Goal: Find specific page/section: Find specific page/section

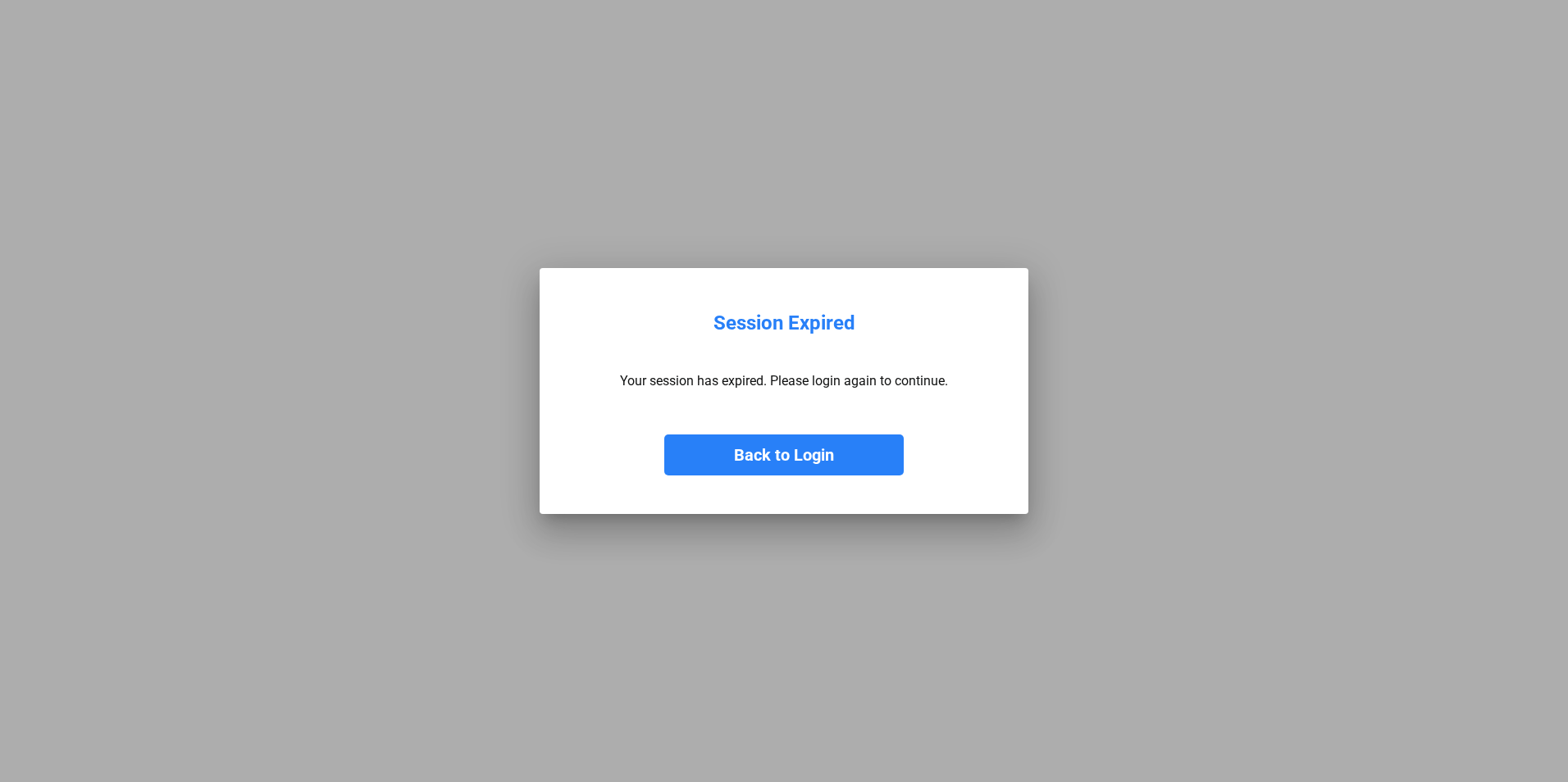
click at [772, 458] on button "Back to Login" at bounding box center [784, 455] width 240 height 41
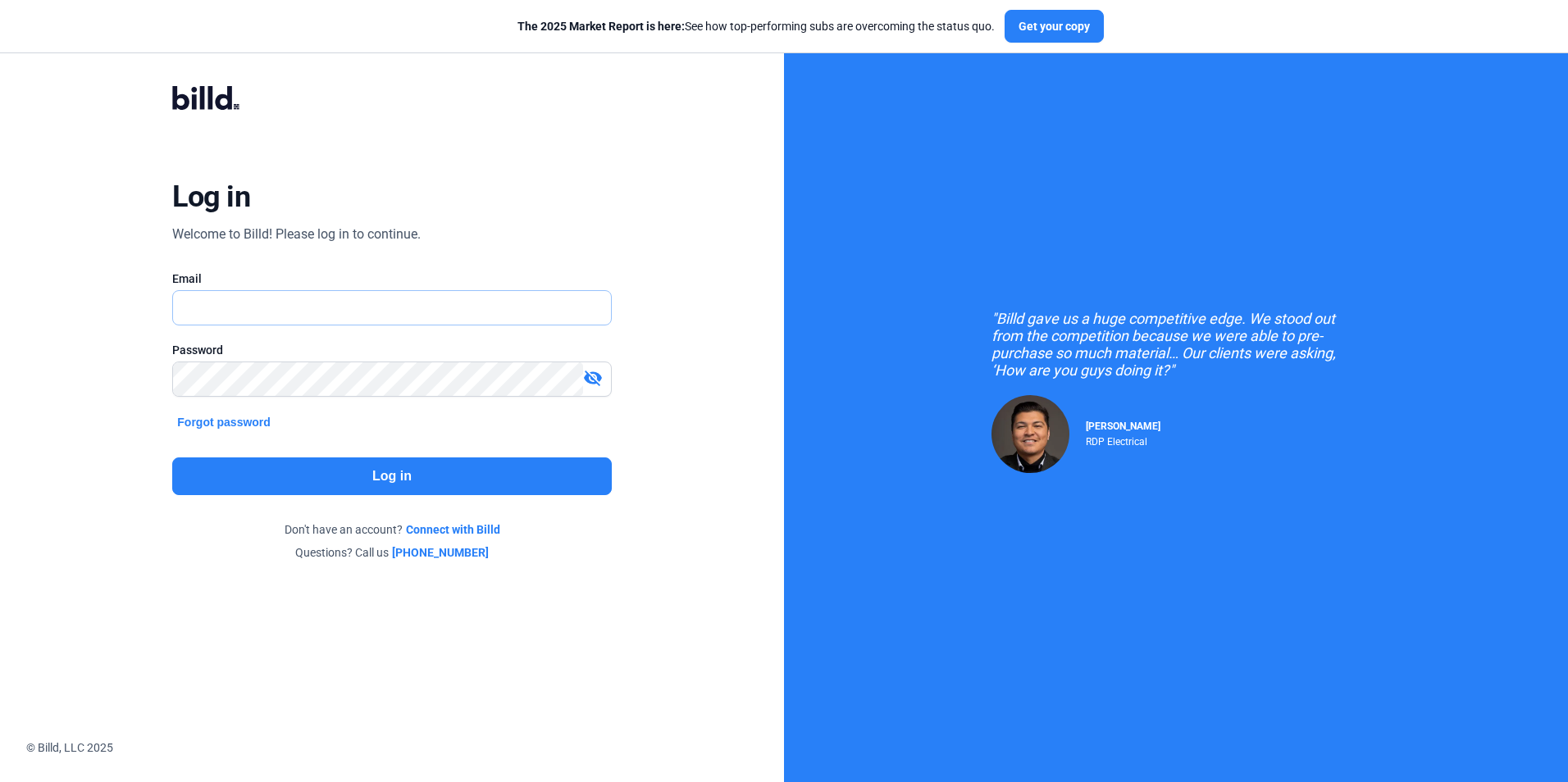
type input "[PERSON_NAME][EMAIL_ADDRESS][DOMAIN_NAME]"
click at [385, 475] on button "Log in" at bounding box center [391, 476] width 438 height 38
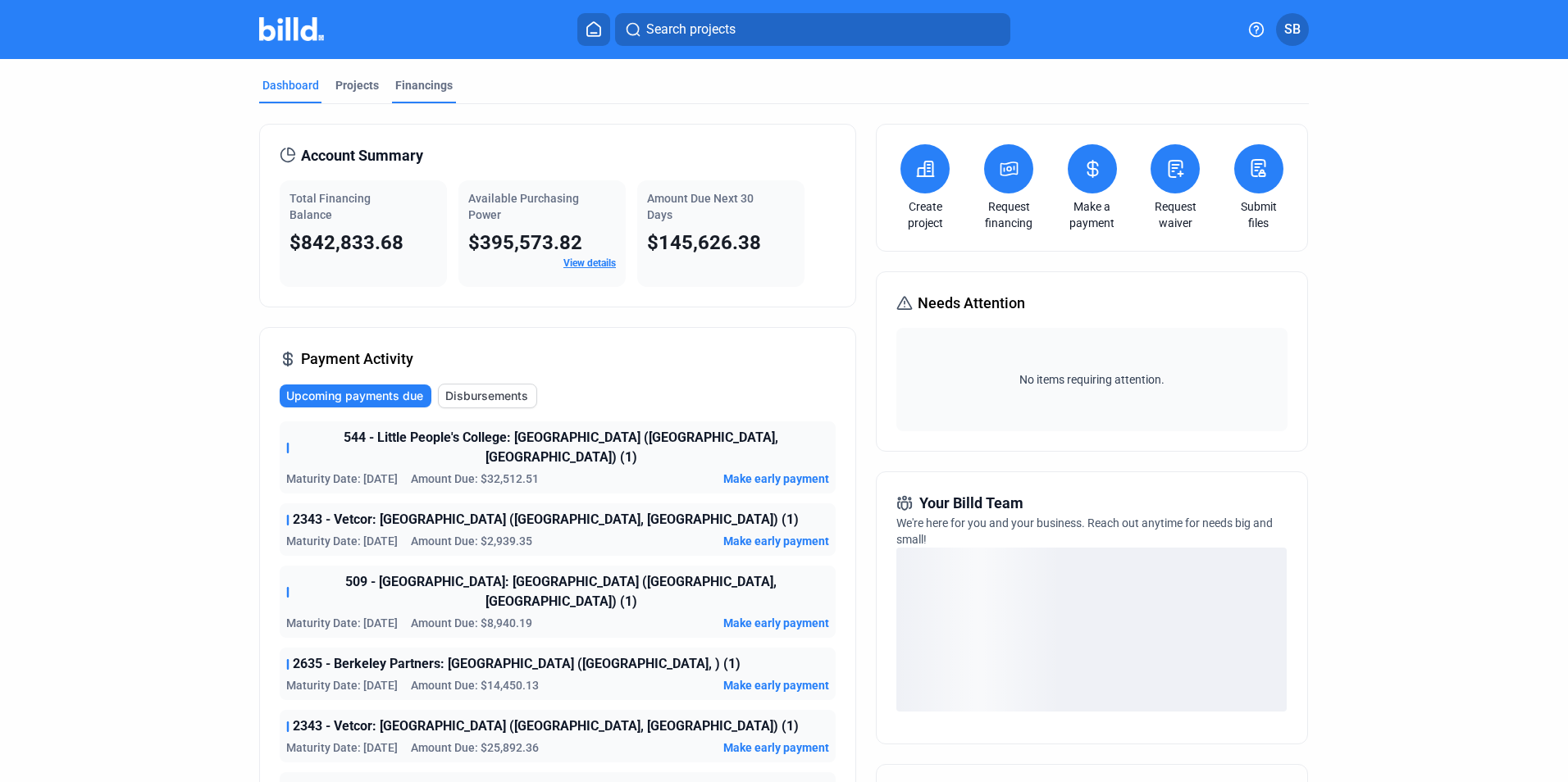
click at [405, 83] on div "Financings" at bounding box center [423, 85] width 57 height 17
